Goal: Transaction & Acquisition: Book appointment/travel/reservation

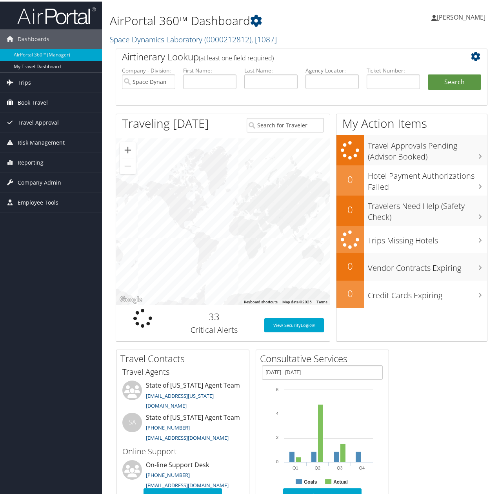
click at [31, 101] on span "Book Travel" at bounding box center [33, 101] width 30 height 20
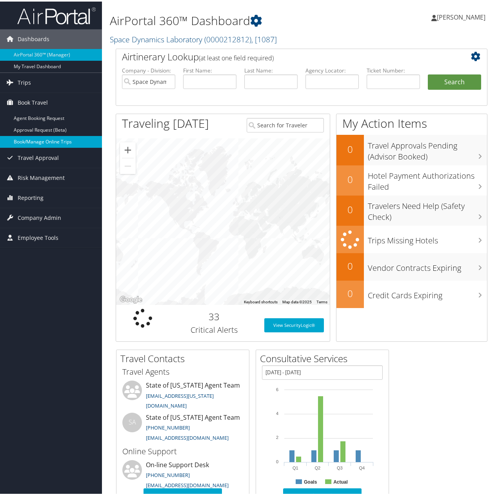
click at [35, 138] on link "Book/Manage Online Trips" at bounding box center [51, 140] width 102 height 12
